Goal: Navigation & Orientation: Find specific page/section

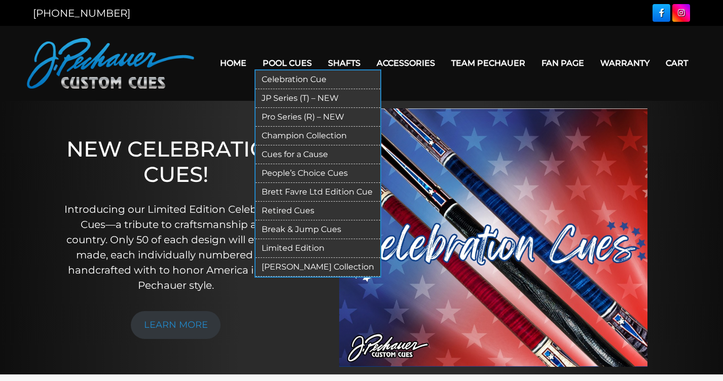
click at [302, 115] on link "Pro Series (R) – NEW" at bounding box center [317, 117] width 125 height 19
click at [299, 245] on link "Limited Edition" at bounding box center [317, 248] width 125 height 19
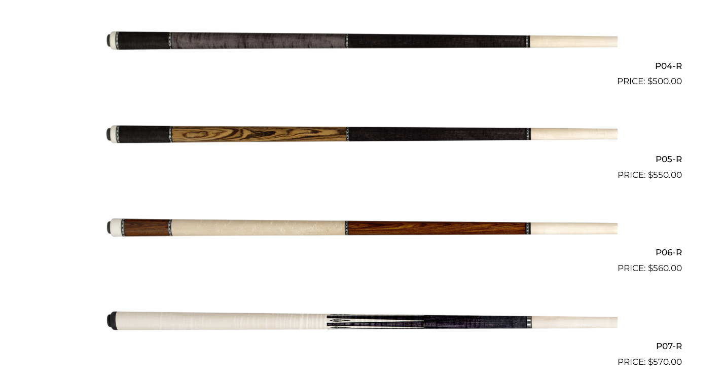
scroll to position [609, 0]
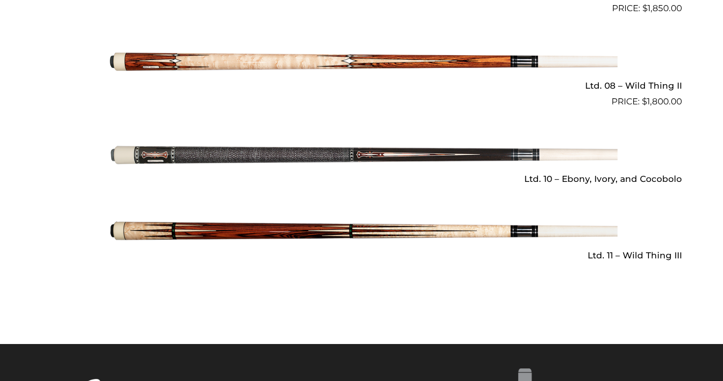
scroll to position [1452, 0]
